Goal: Information Seeking & Learning: Learn about a topic

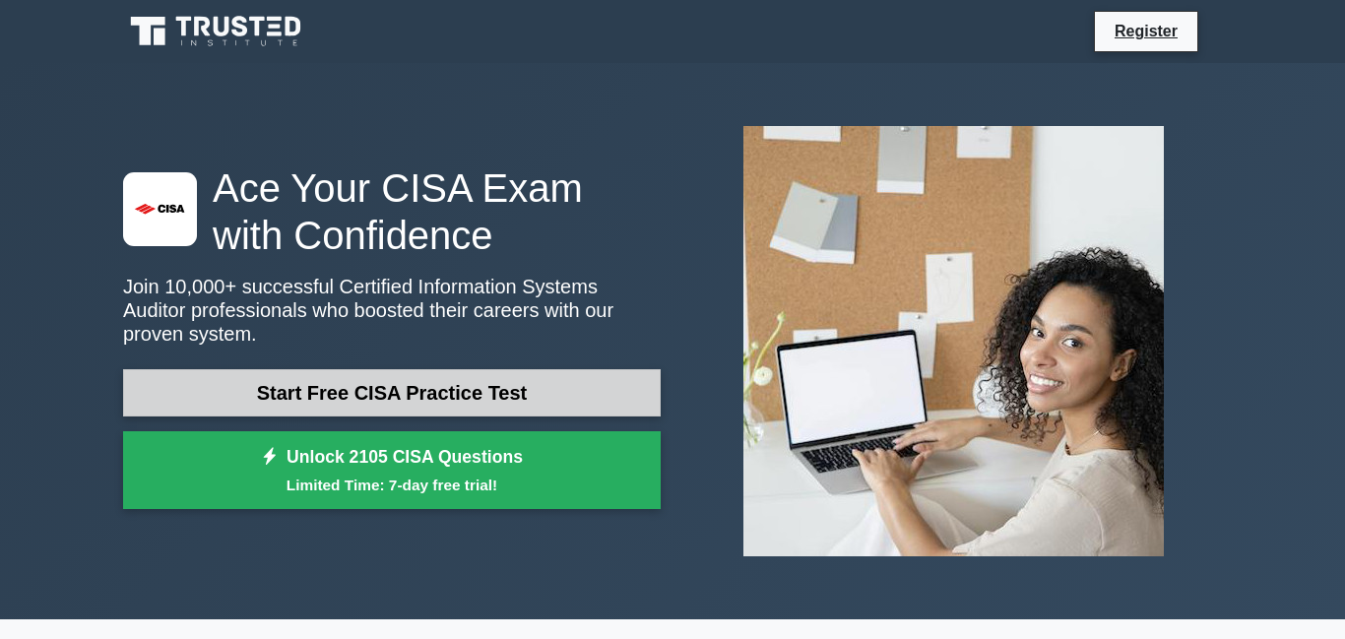
click at [371, 393] on link "Start Free CISA Practice Test" at bounding box center [392, 392] width 538 height 47
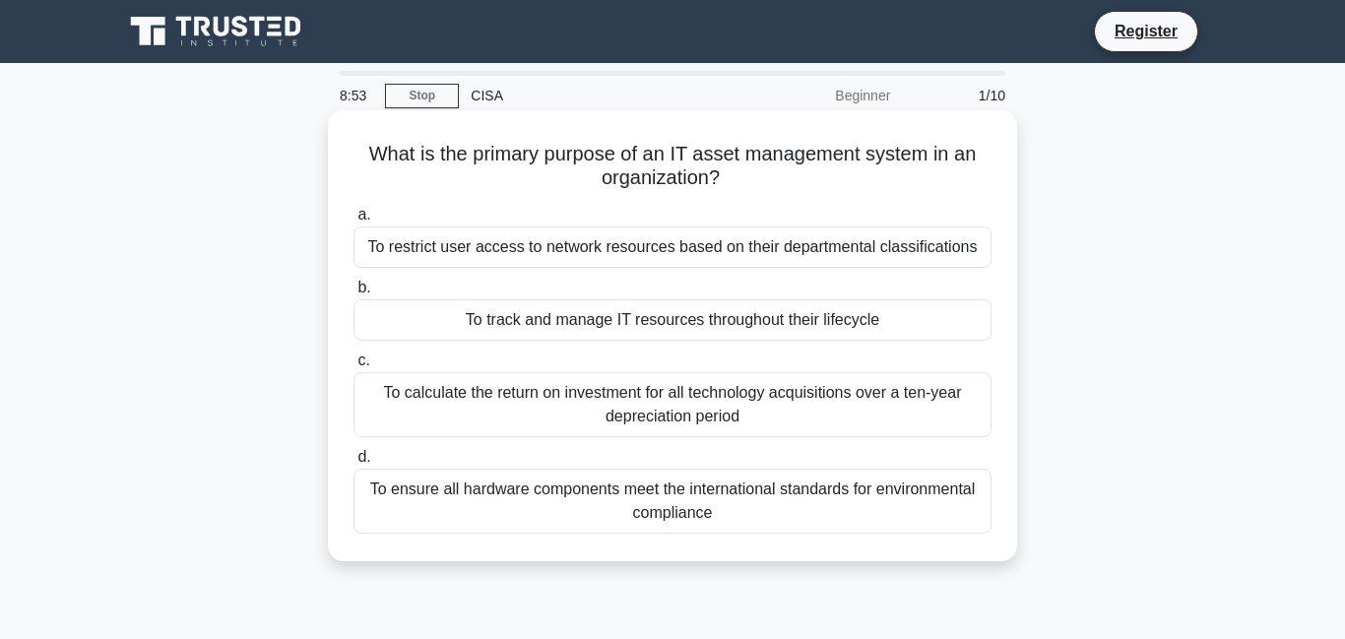
click at [514, 330] on div "To track and manage IT resources throughout their lifecycle" at bounding box center [673, 319] width 638 height 41
click at [354, 294] on input "b. To track and manage IT resources throughout their lifecycle" at bounding box center [354, 288] width 0 height 13
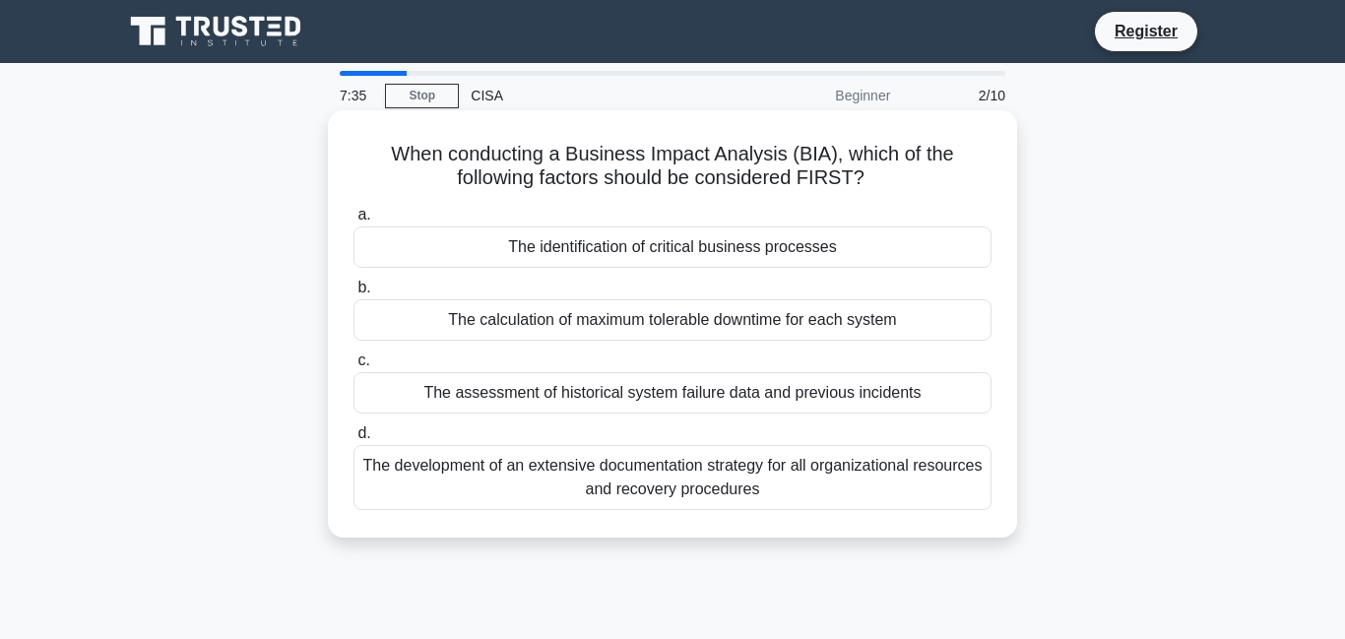
click at [818, 393] on div "The assessment of historical system failure data and previous incidents" at bounding box center [673, 392] width 638 height 41
click at [354, 367] on input "c. The assessment of historical system failure data and previous incidents" at bounding box center [354, 361] width 0 height 13
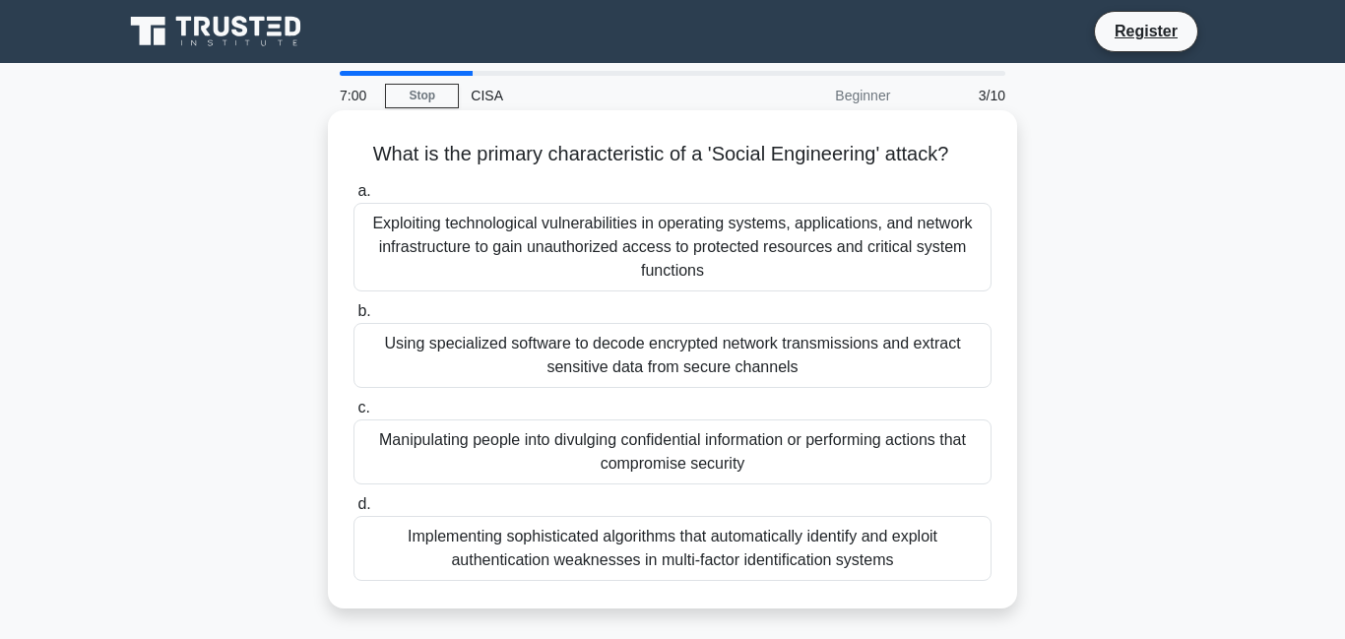
click at [730, 443] on div "Manipulating people into divulging confidential information or performing actio…" at bounding box center [673, 452] width 638 height 65
click at [354, 415] on input "c. Manipulating people into divulging confidential information or performing ac…" at bounding box center [354, 408] width 0 height 13
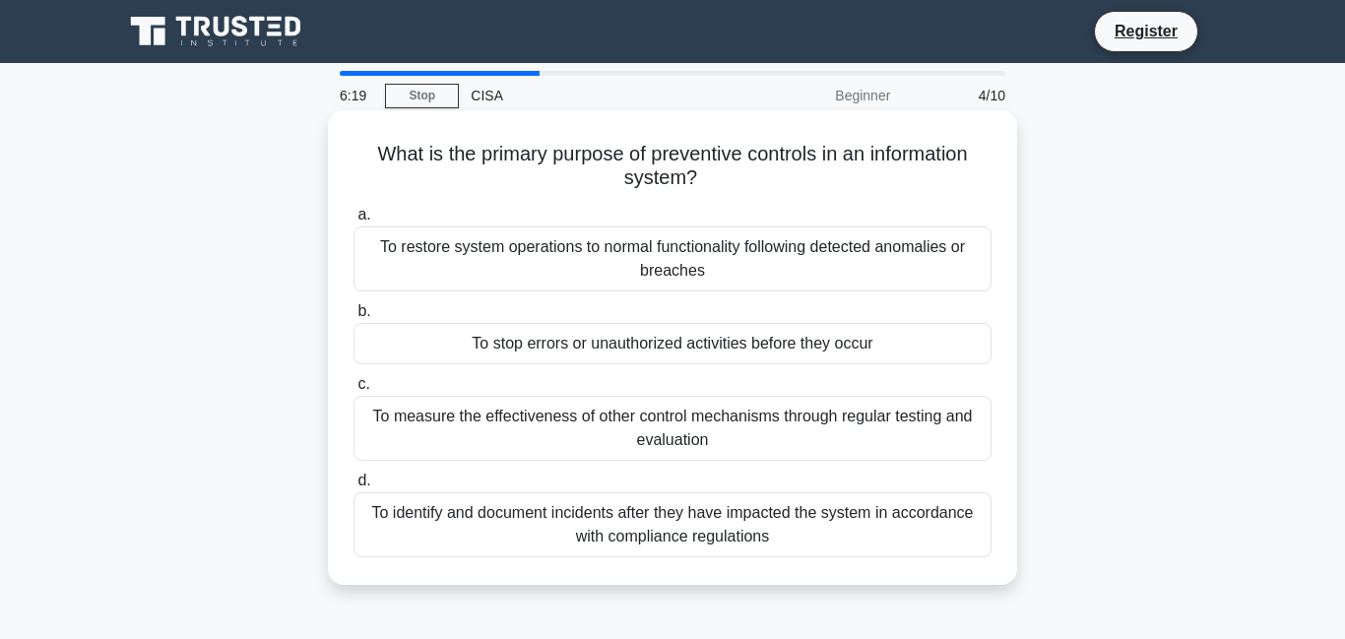
click at [700, 348] on div "To stop errors or unauthorized activities before they occur" at bounding box center [673, 343] width 638 height 41
click at [354, 318] on input "b. To stop errors or unauthorized activities before they occur" at bounding box center [354, 311] width 0 height 13
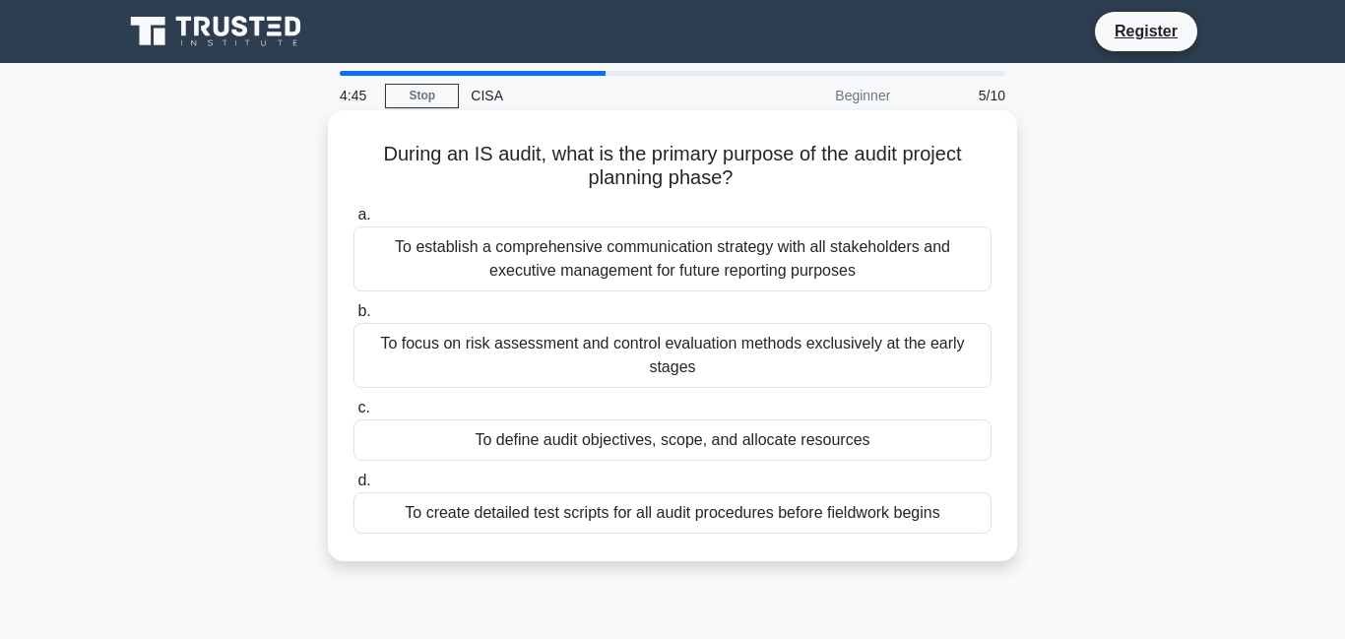
click at [582, 449] on div "To define audit objectives, scope, and allocate resources" at bounding box center [673, 440] width 638 height 41
click at [354, 415] on input "c. To define audit objectives, scope, and allocate resources" at bounding box center [354, 408] width 0 height 13
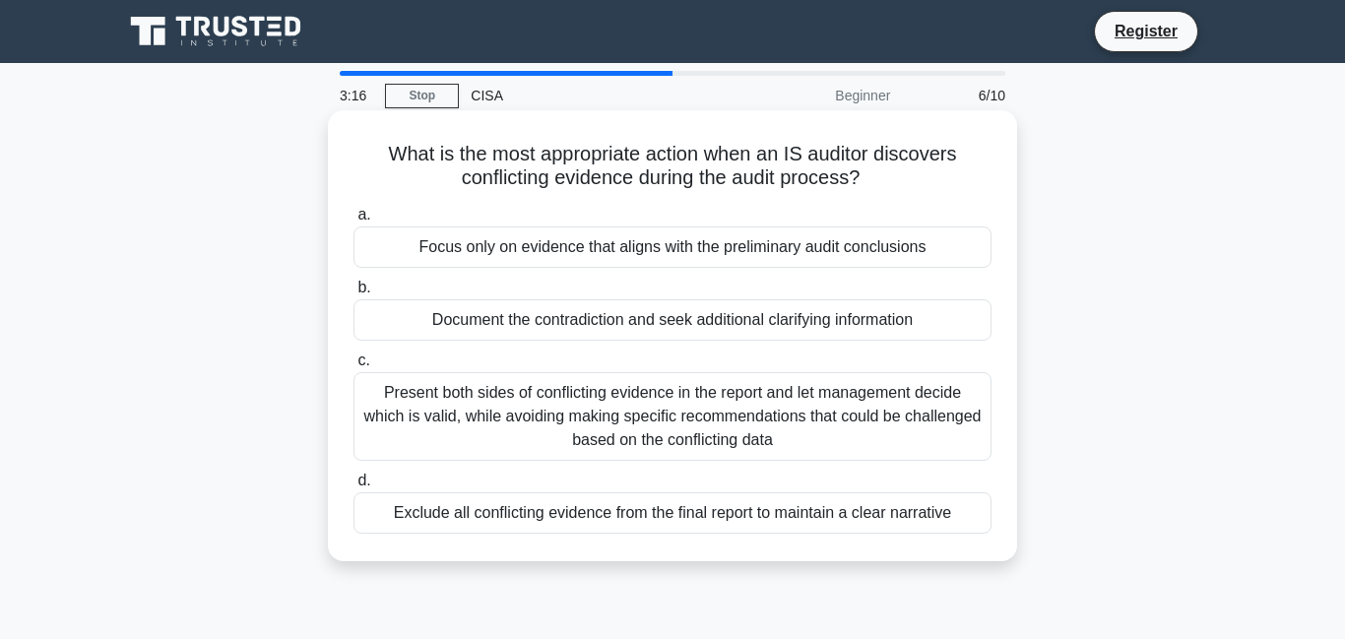
click at [607, 311] on div "Document the contradiction and seek additional clarifying information" at bounding box center [673, 319] width 638 height 41
click at [354, 294] on input "b. Document the contradiction and seek additional clarifying information" at bounding box center [354, 288] width 0 height 13
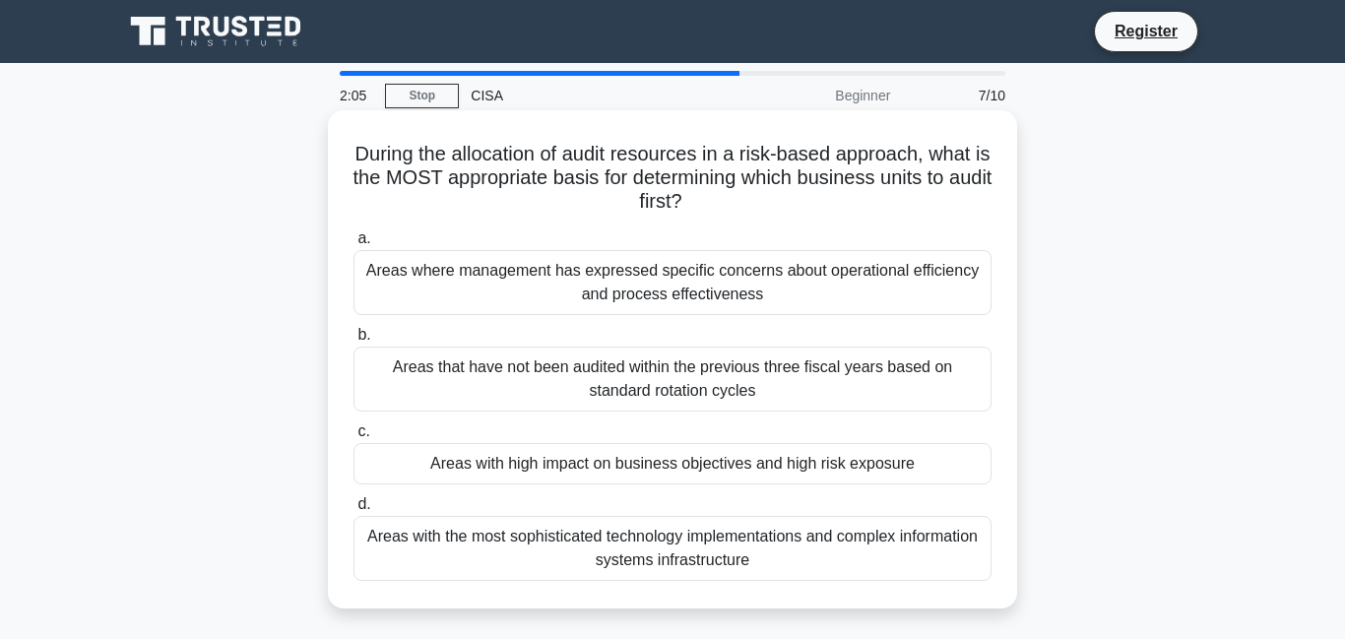
click at [617, 288] on div "Areas where management has expressed specific concerns about operational effici…" at bounding box center [673, 282] width 638 height 65
click at [354, 245] on input "a. Areas where management has expressed specific concerns about operational eff…" at bounding box center [354, 238] width 0 height 13
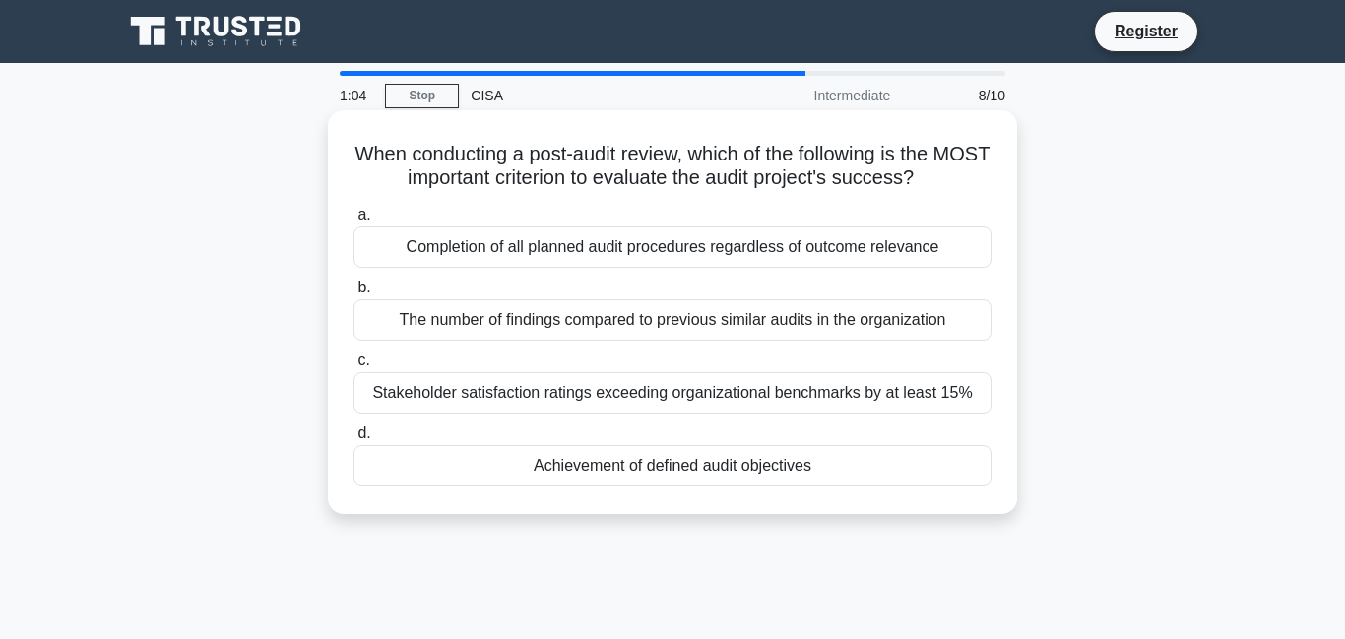
click at [688, 468] on div "Achievement of defined audit objectives" at bounding box center [673, 465] width 638 height 41
click at [354, 440] on input "d. Achievement of defined audit objectives" at bounding box center [354, 433] width 0 height 13
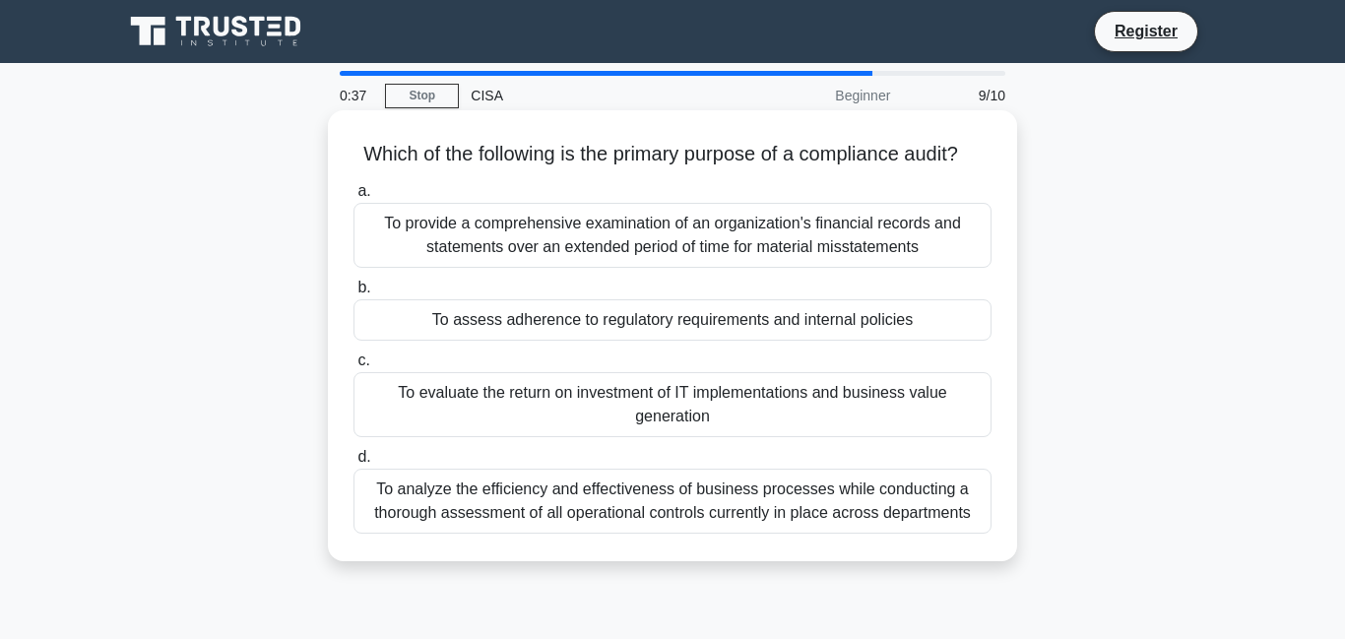
click at [728, 325] on div "To assess adherence to regulatory requirements and internal policies" at bounding box center [673, 319] width 638 height 41
click at [354, 294] on input "b. To assess adherence to regulatory requirements and internal policies" at bounding box center [354, 288] width 0 height 13
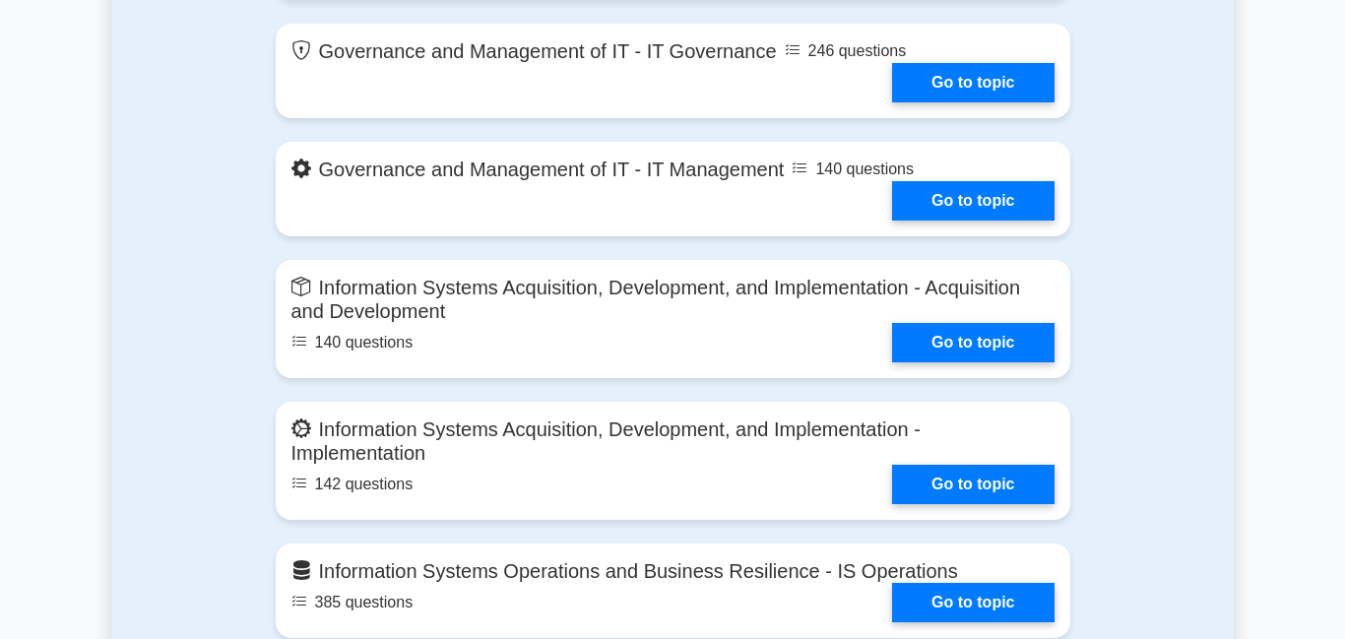
scroll to position [1339, 0]
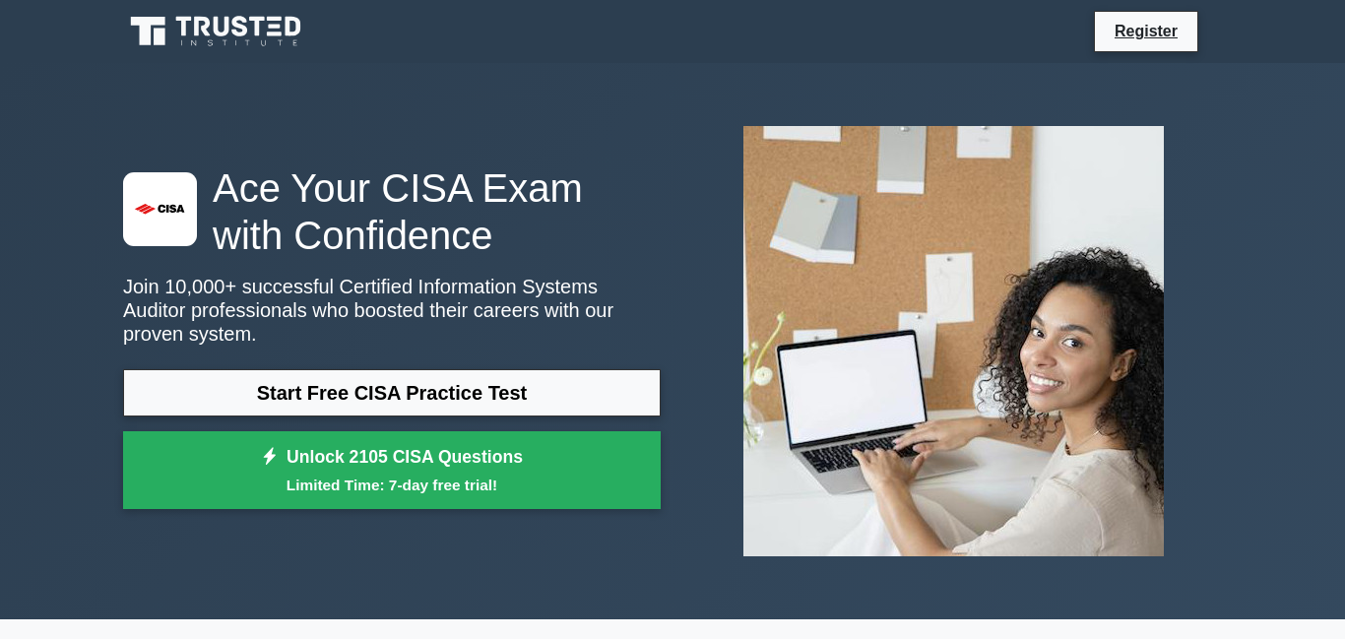
click at [342, 407] on link "Start Free CISA Practice Test" at bounding box center [392, 392] width 538 height 47
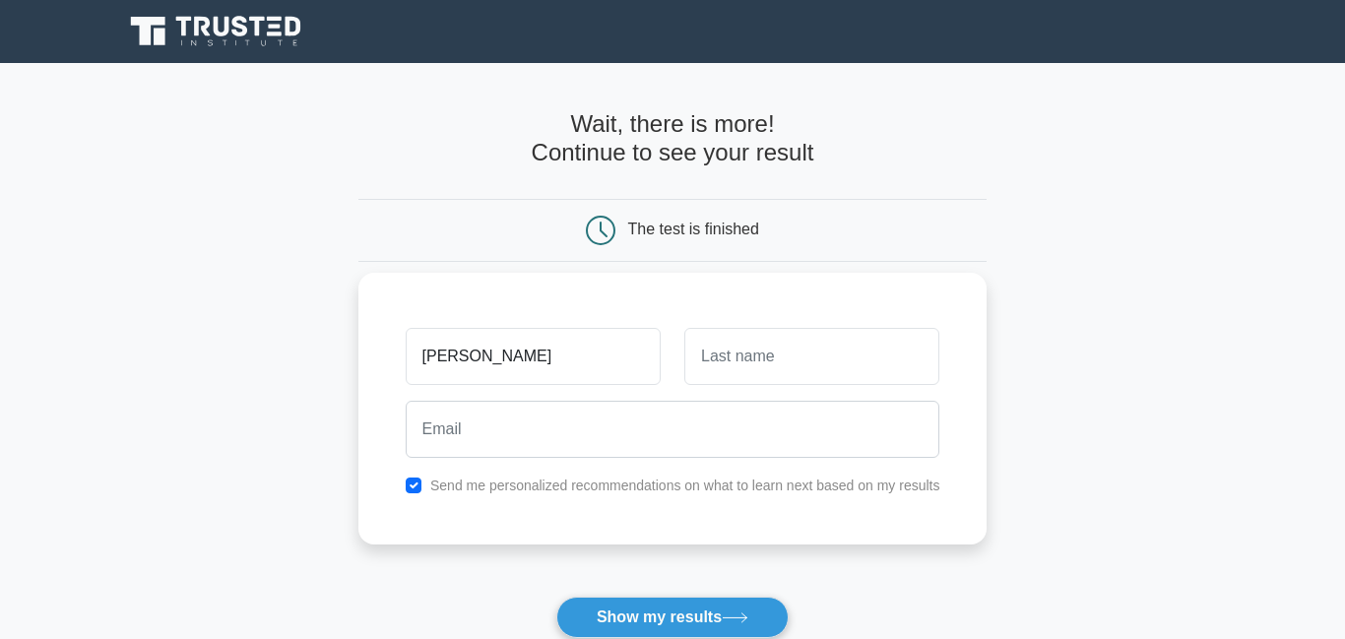
type input "[PERSON_NAME]"
click at [724, 355] on input "text" at bounding box center [811, 356] width 255 height 57
type input "[PERSON_NAME]"
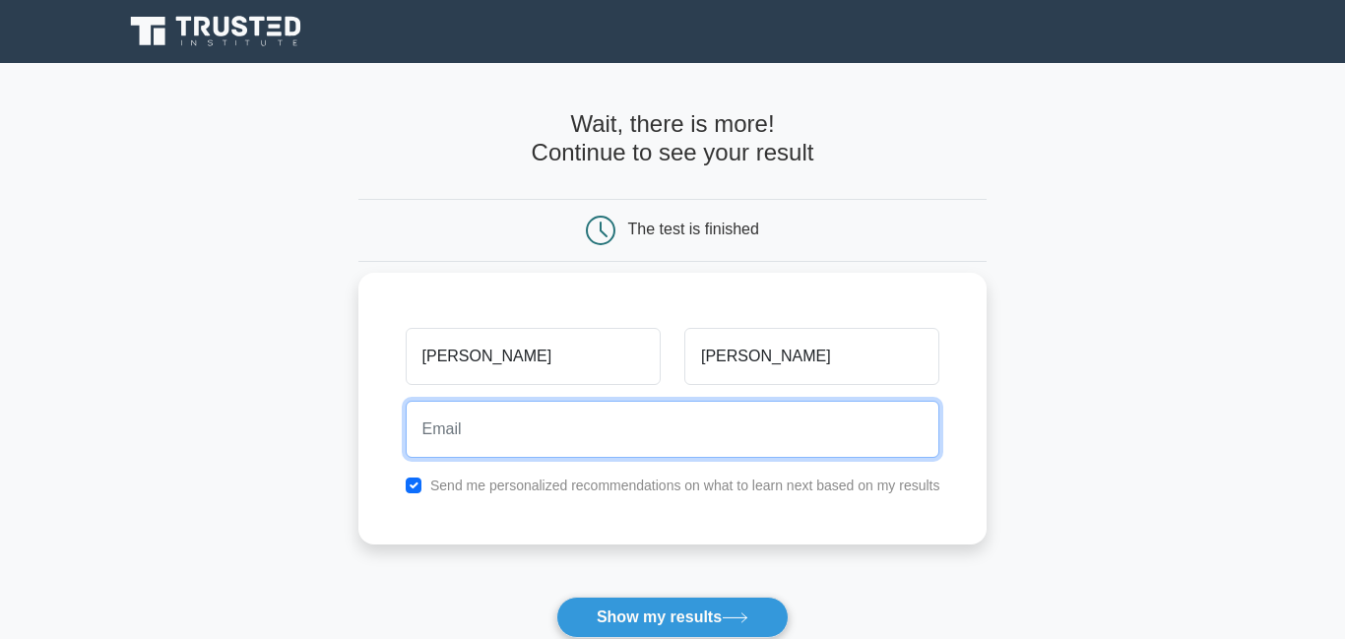
click at [452, 442] on input "email" at bounding box center [673, 429] width 535 height 57
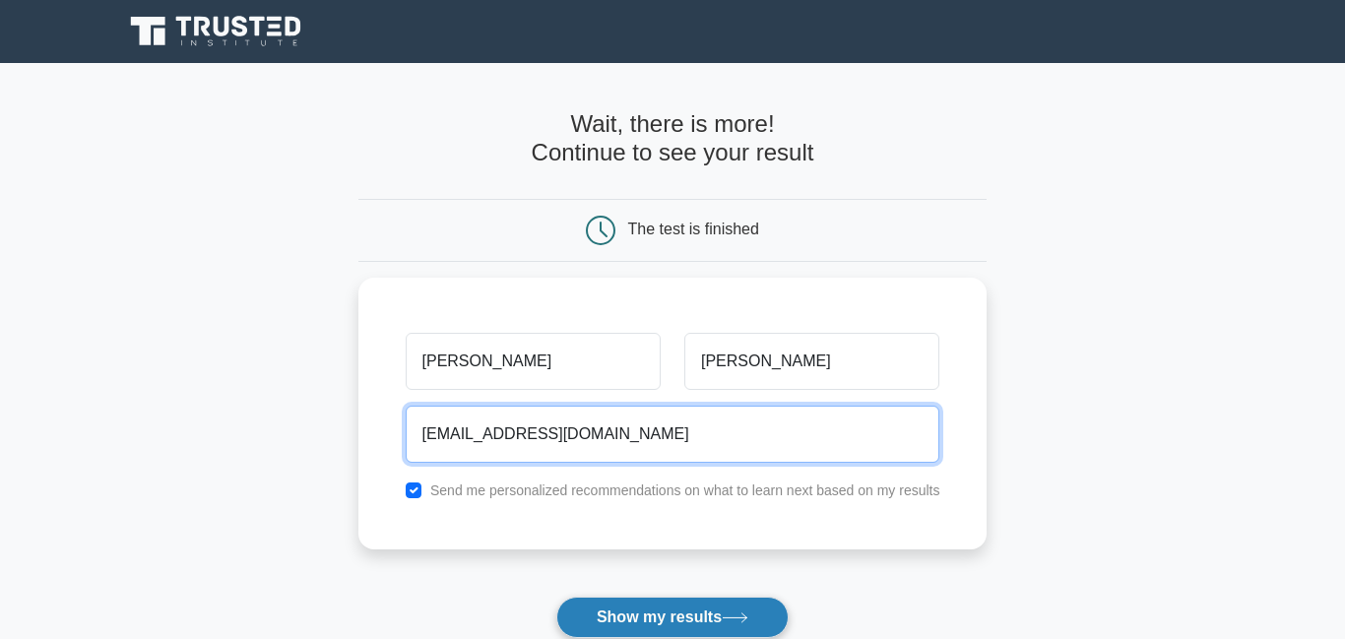
type input "[EMAIL_ADDRESS][DOMAIN_NAME]"
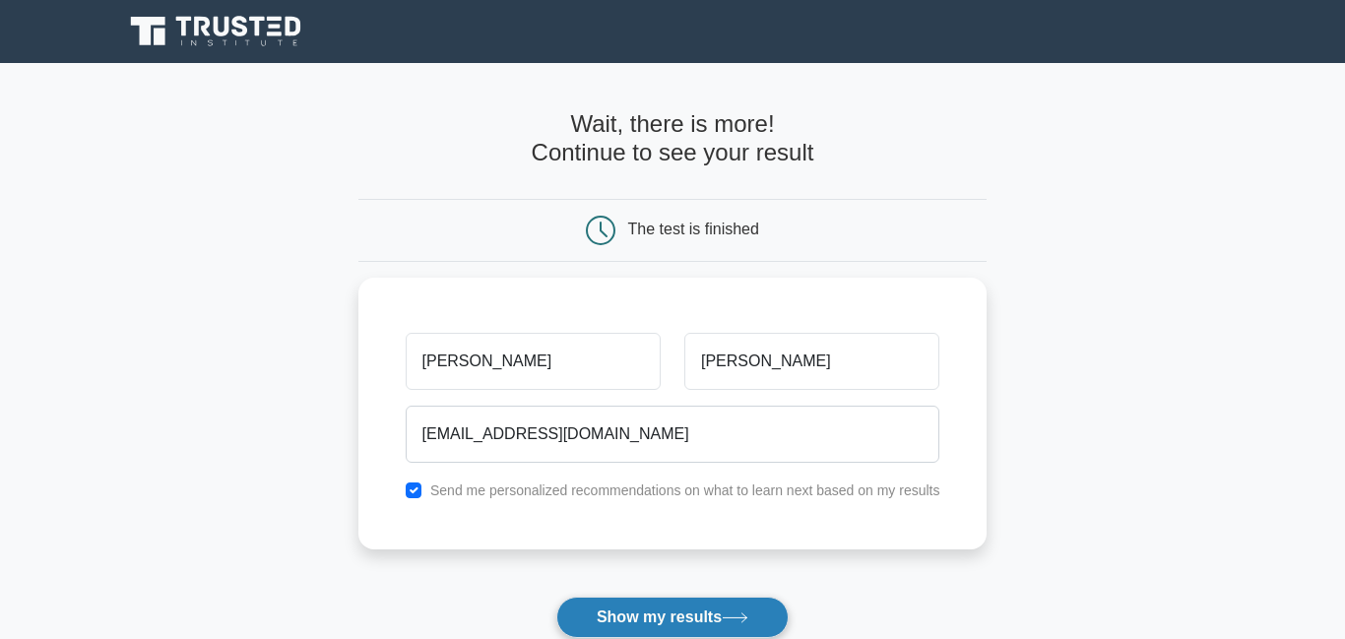
click at [655, 617] on button "Show my results" at bounding box center [672, 617] width 232 height 41
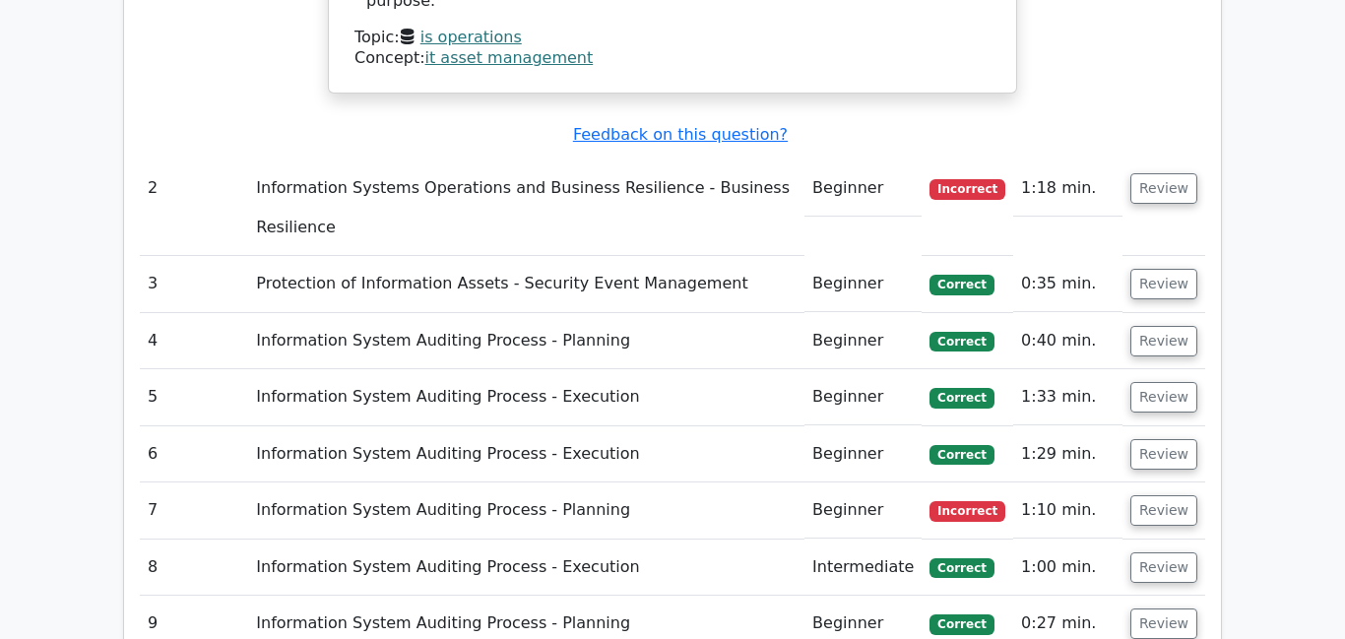
scroll to position [2442, 0]
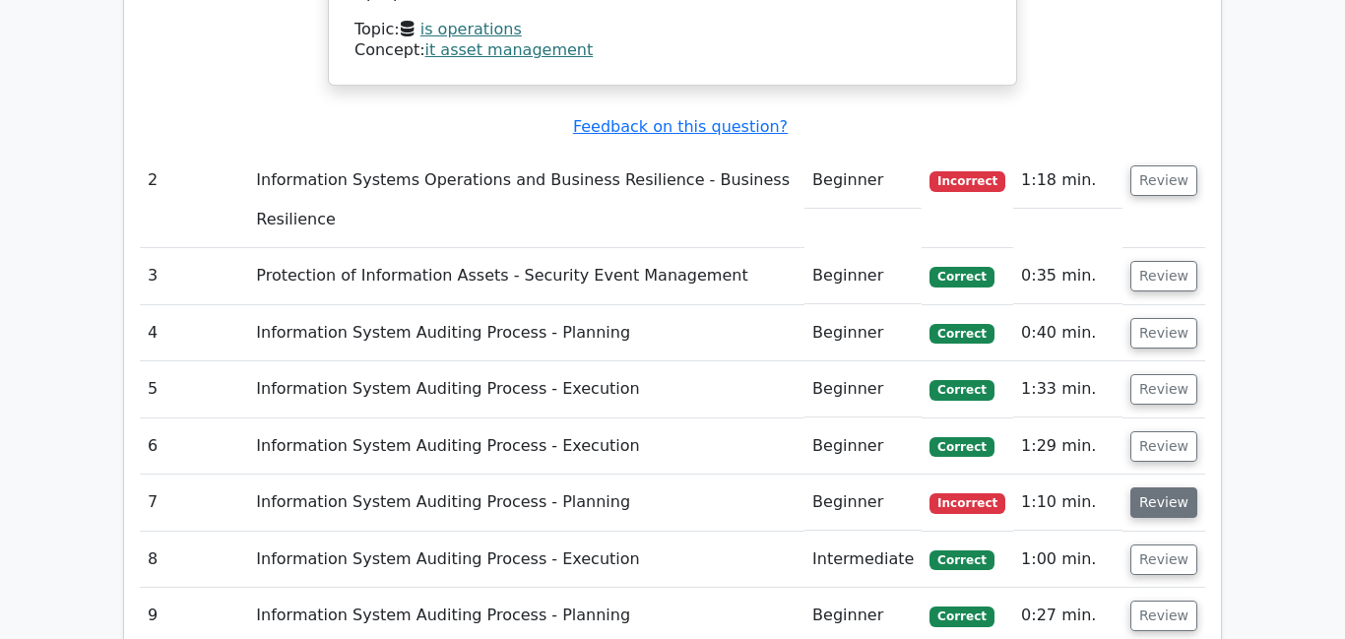
click at [1169, 487] on button "Review" at bounding box center [1164, 502] width 67 height 31
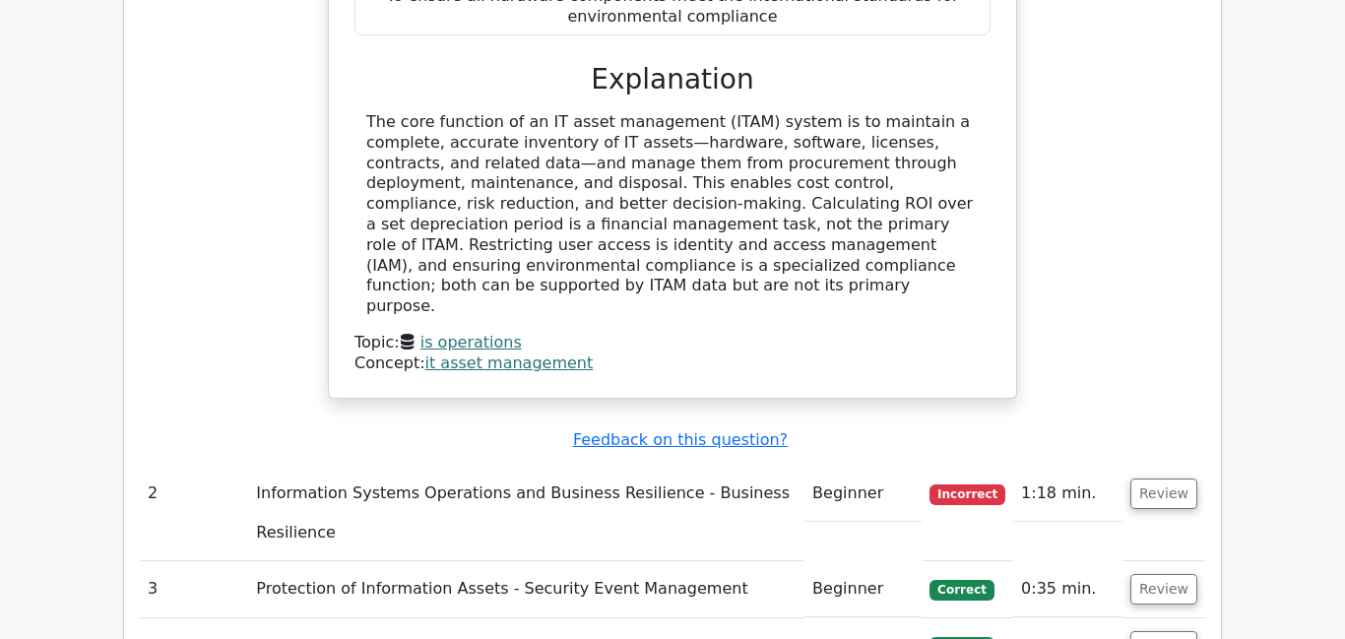
scroll to position [2127, 0]
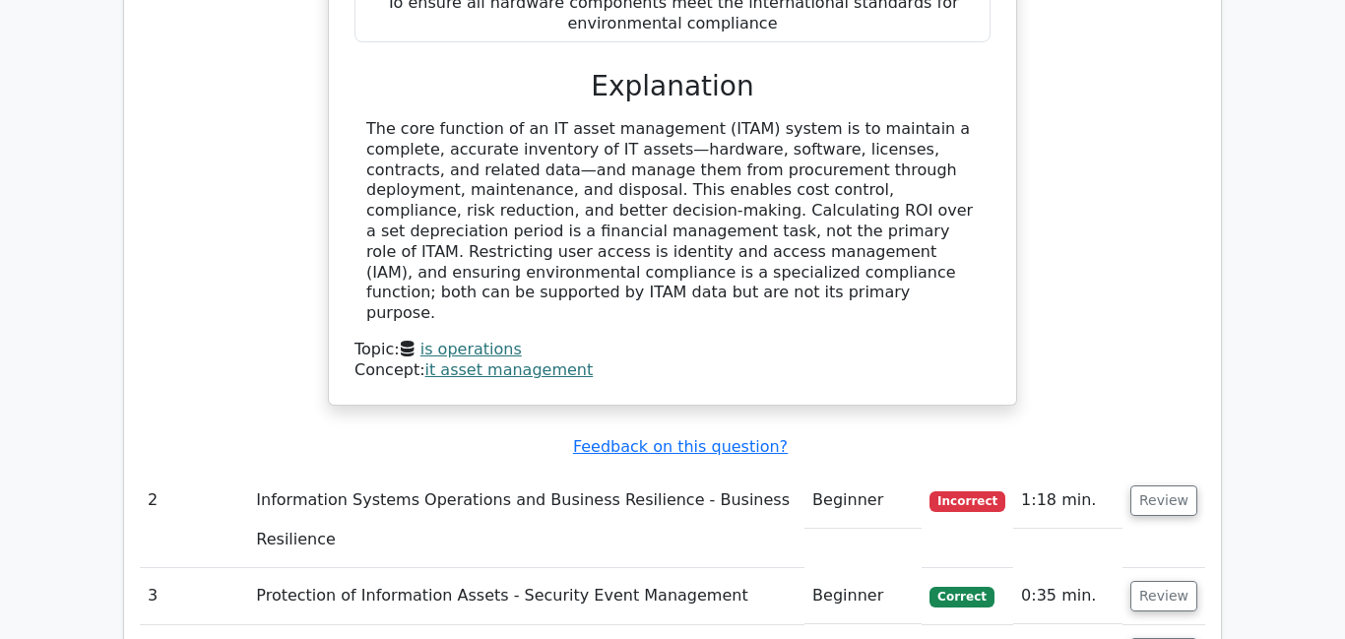
click at [7, 59] on main ".st0{fill:#E31818;} Go Premium Certified Information Systems Auditor Preparatio…" at bounding box center [672, 407] width 1345 height 4942
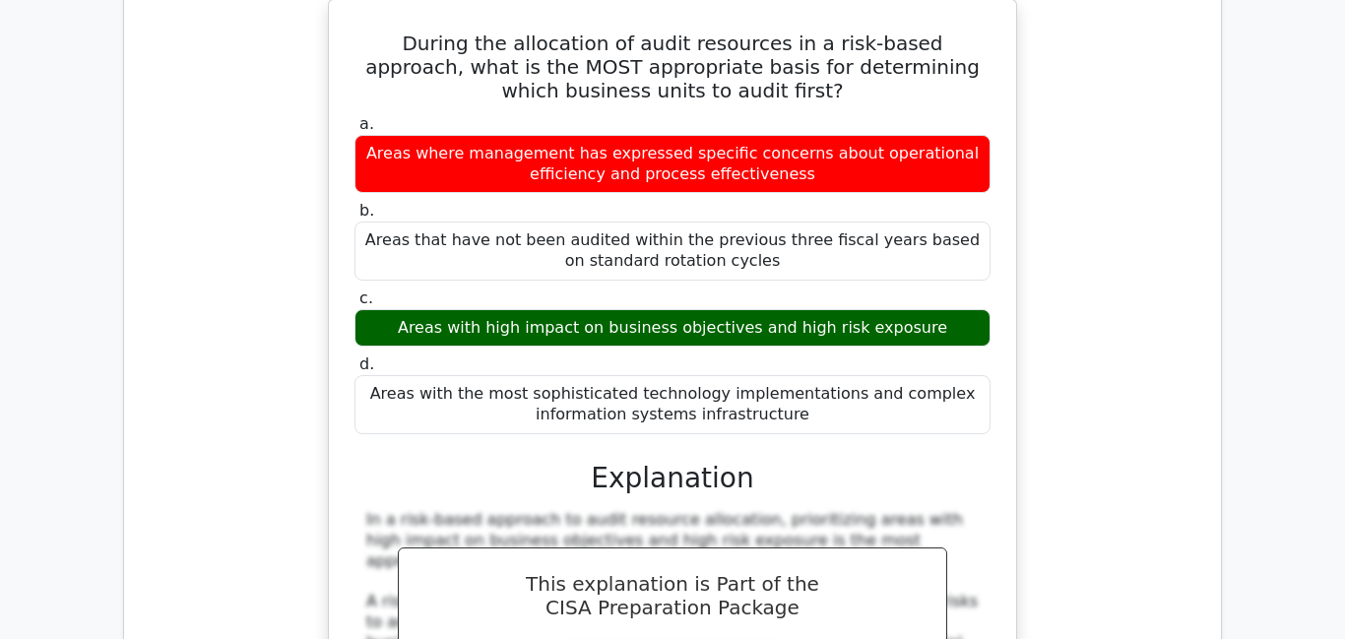
scroll to position [3033, 0]
